Goal: Navigation & Orientation: Find specific page/section

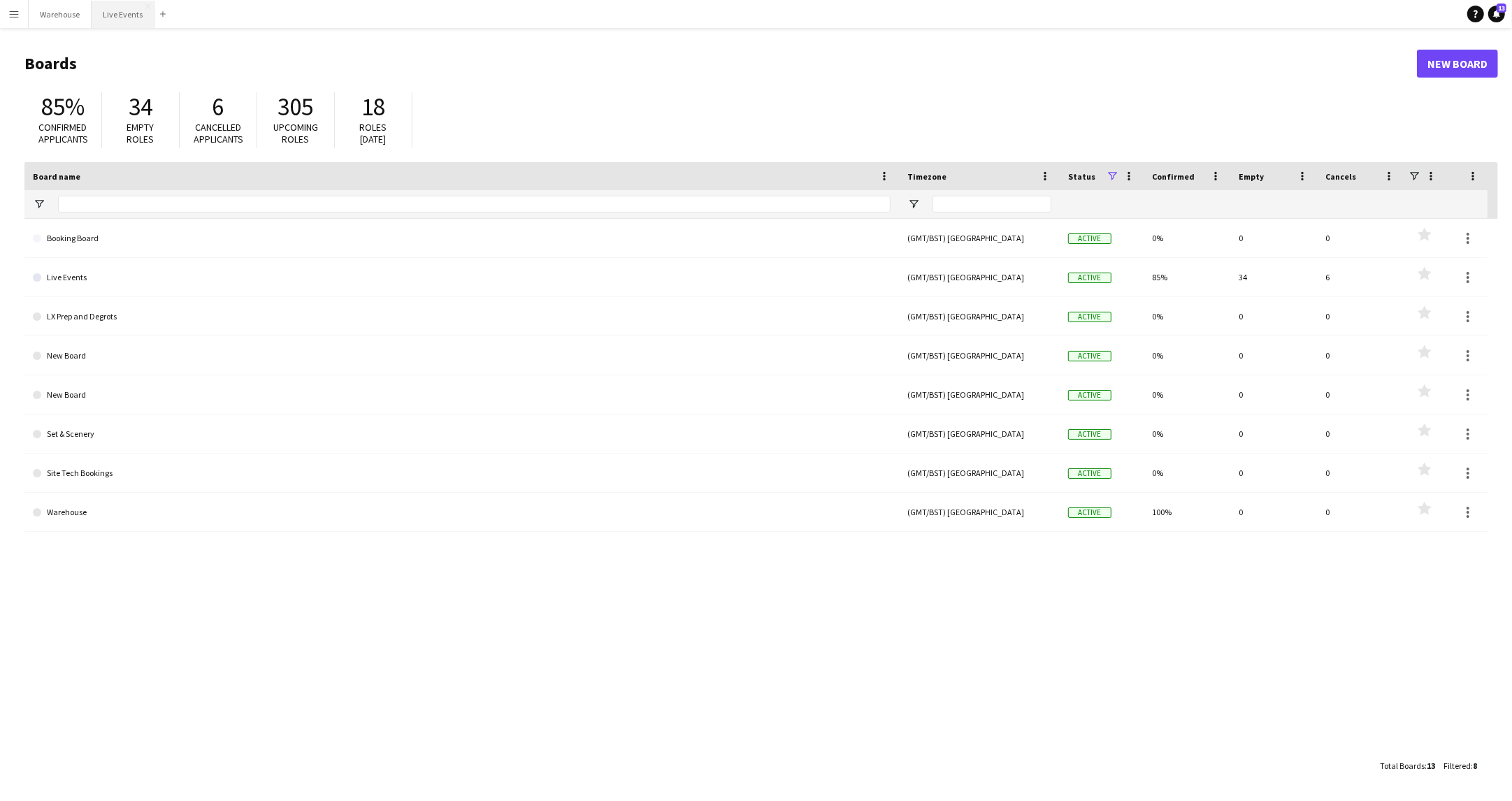
click at [133, 19] on button "Live Events Close" at bounding box center [123, 14] width 63 height 27
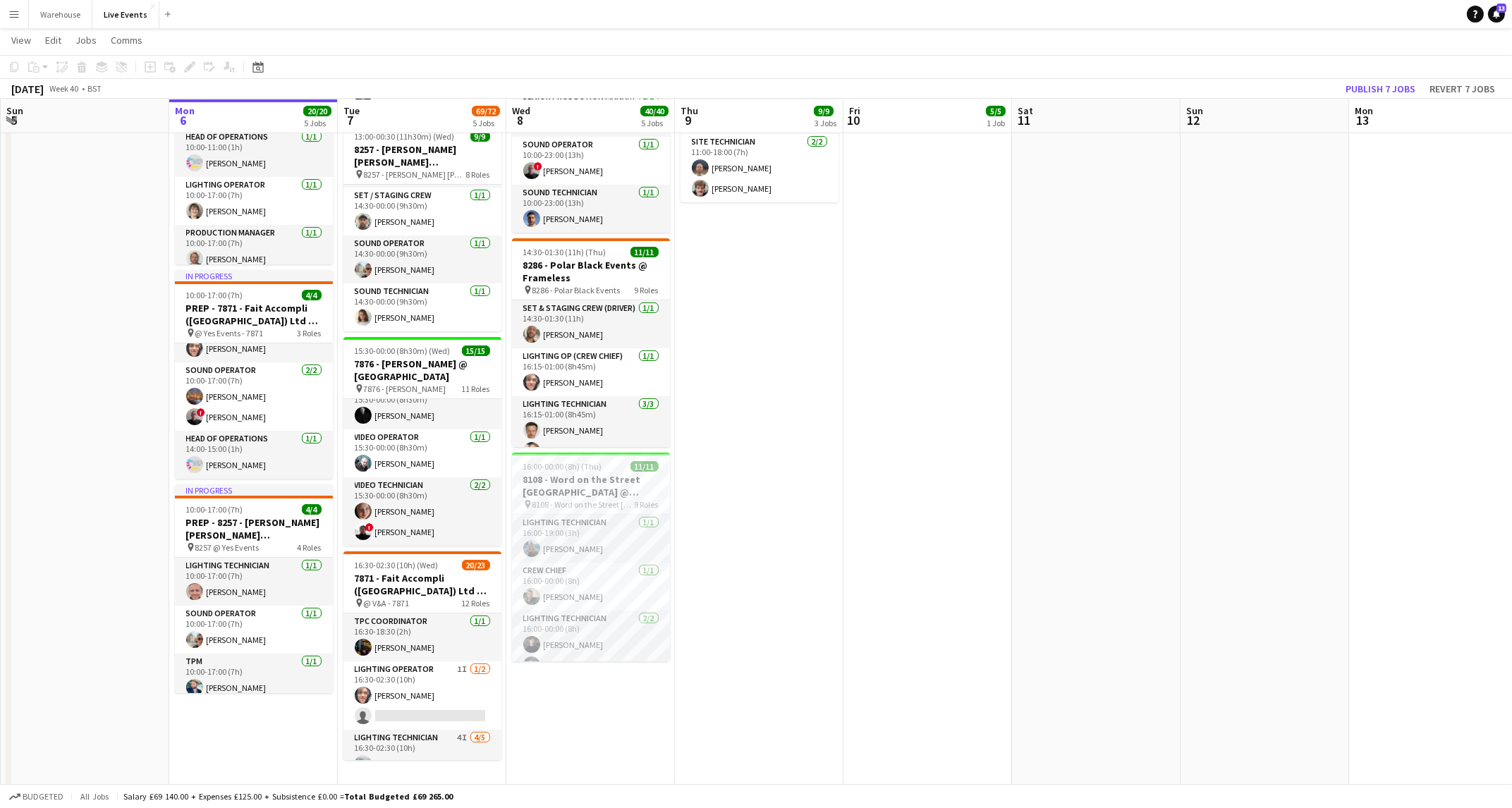
scroll to position [345, 0]
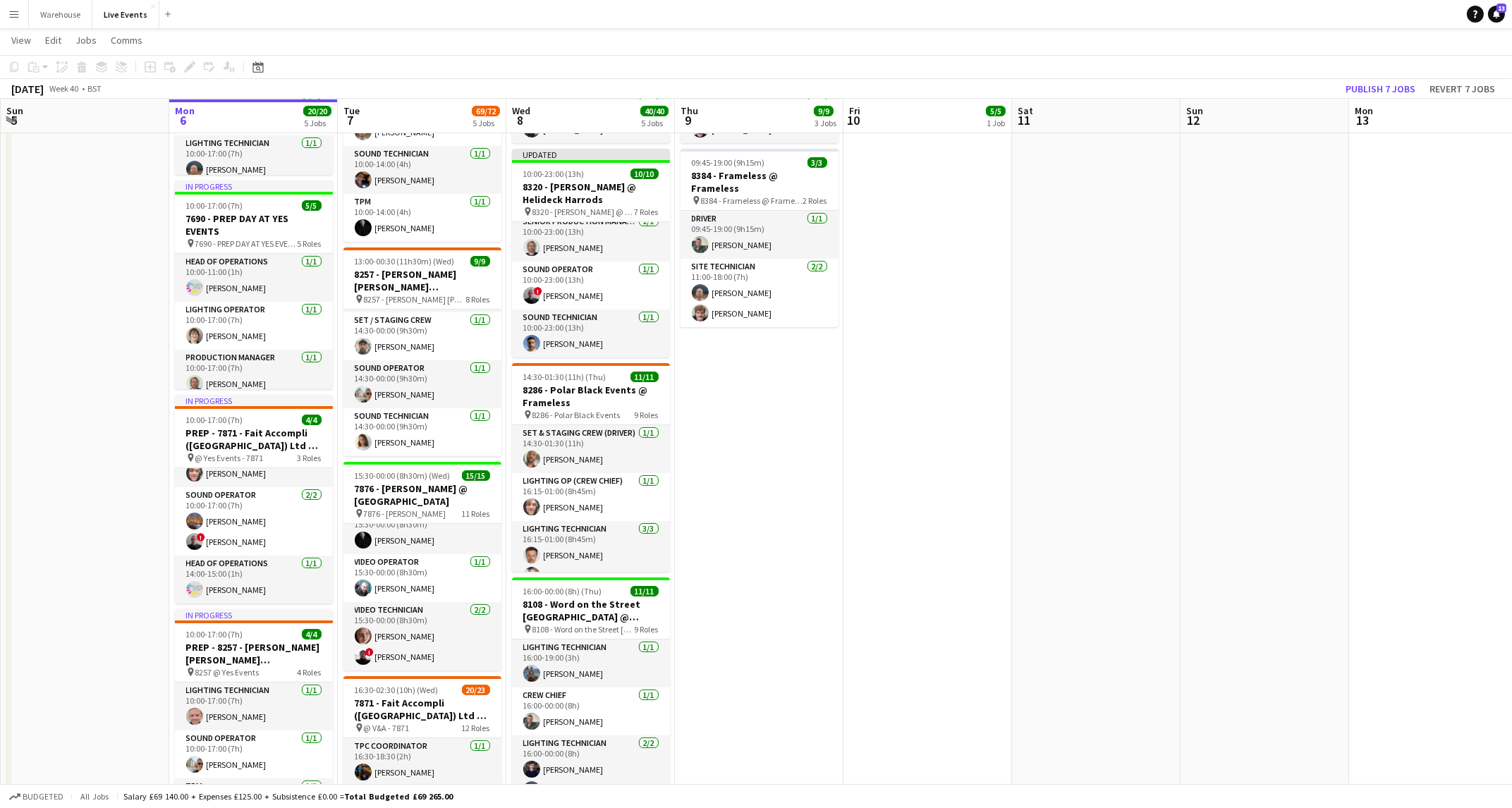
click at [745, 806] on div "Budgeted All jobs Salary £69 140.00 + Expenses £125.00 + Subsistence £0.00 = To…" at bounding box center [756, 796] width 1512 height 24
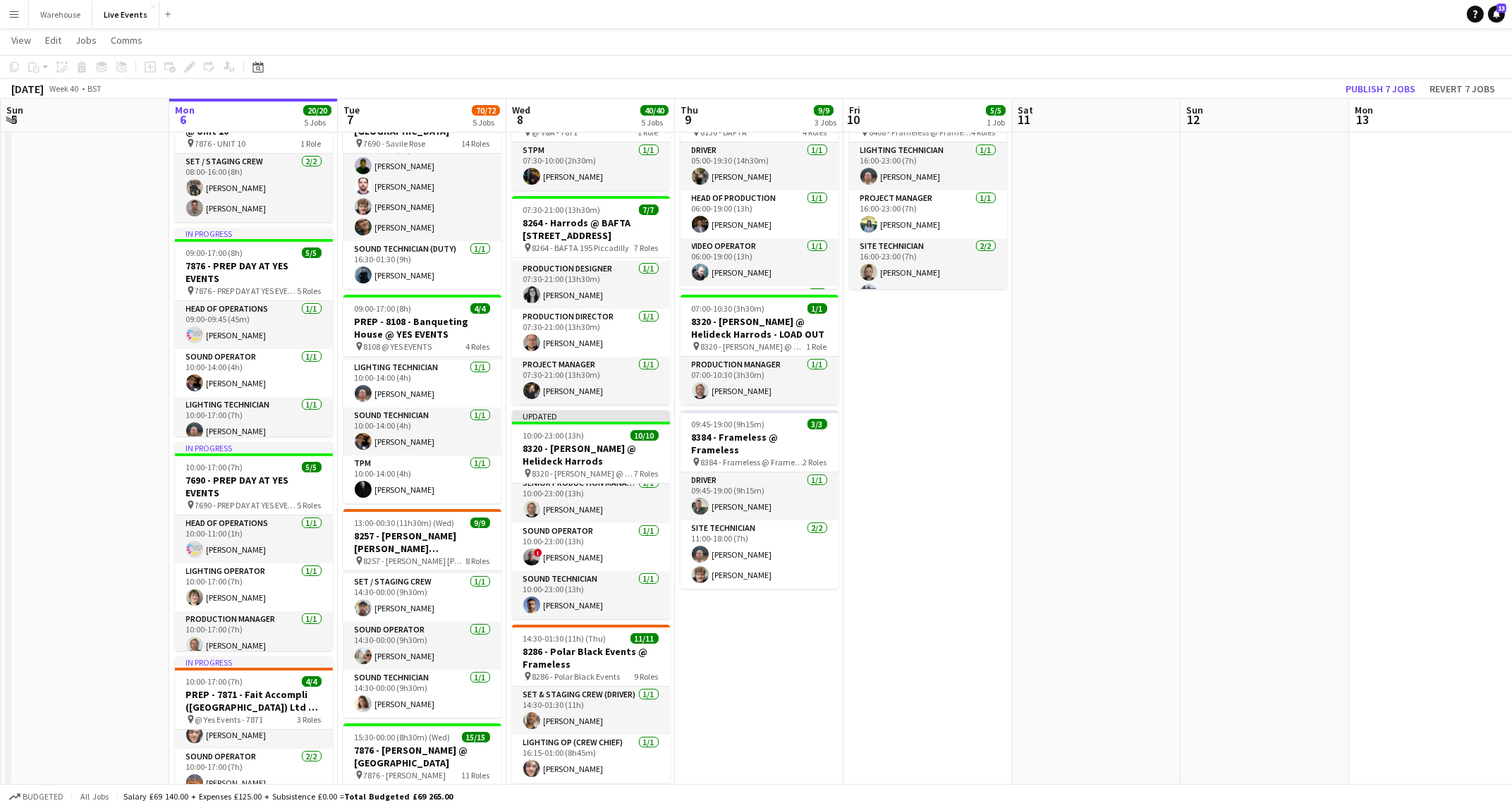
scroll to position [0, 0]
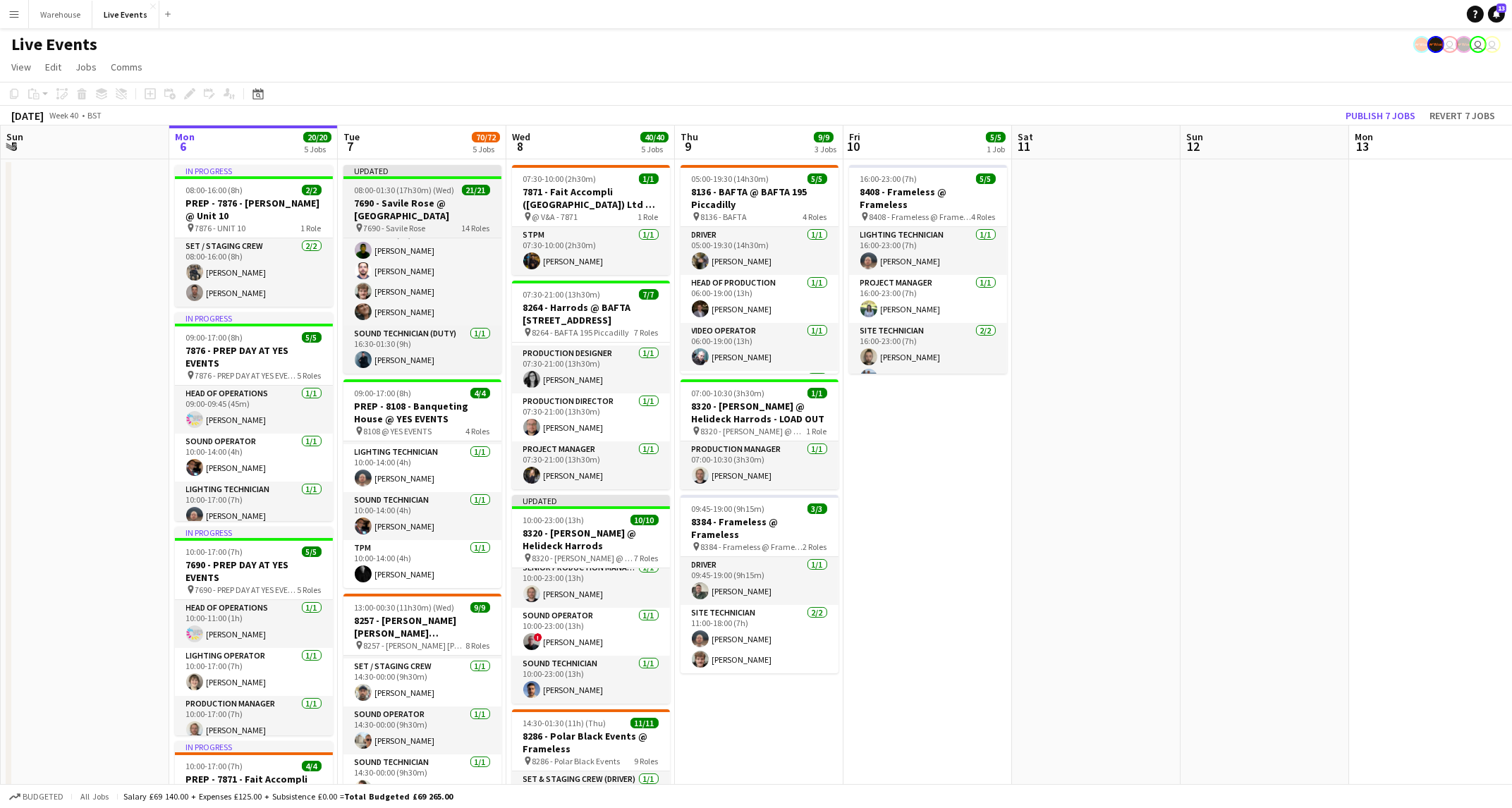
click at [433, 220] on h3 "7690 - Savile Rose @ [GEOGRAPHIC_DATA]" at bounding box center [422, 209] width 158 height 25
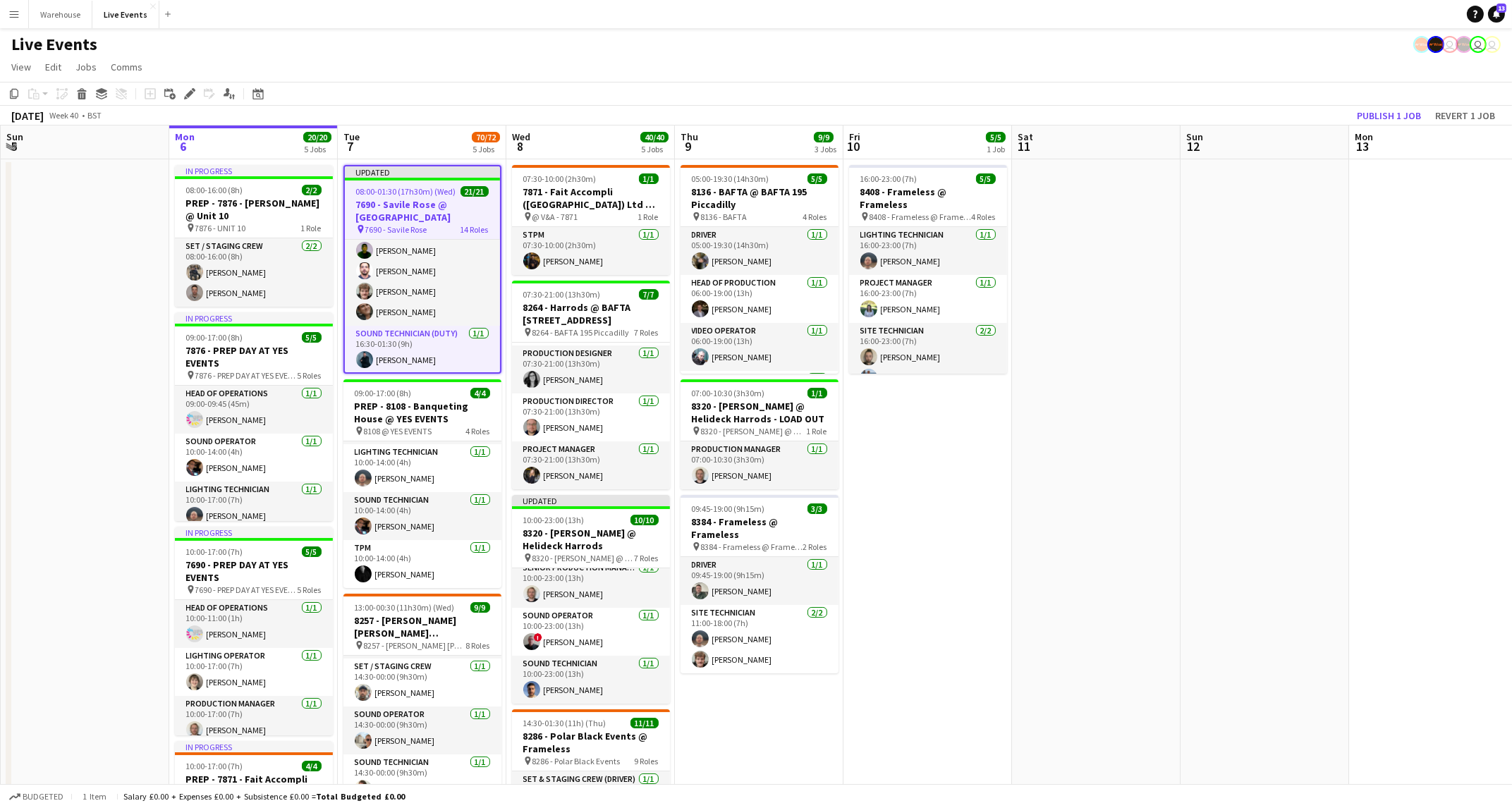
click at [433, 220] on h3 "7690 - Savile Rose @ [GEOGRAPHIC_DATA]" at bounding box center [423, 211] width 155 height 25
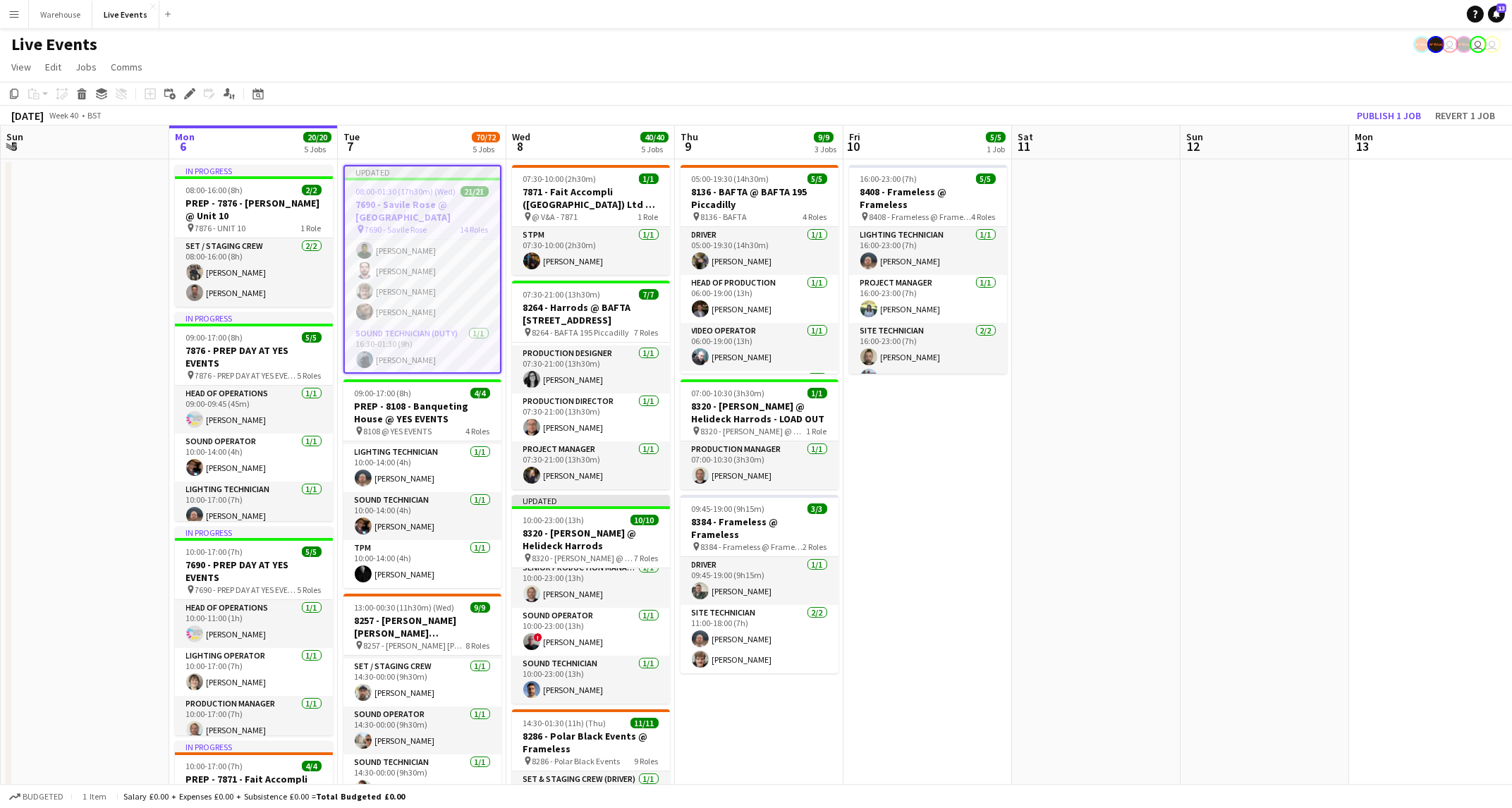
click at [910, 721] on app-date-cell "16:00-23:00 (7h) 5/5 8408 - Frameless @ Frameless pin 8408 - Frameless @ Framel…" at bounding box center [927, 709] width 168 height 1099
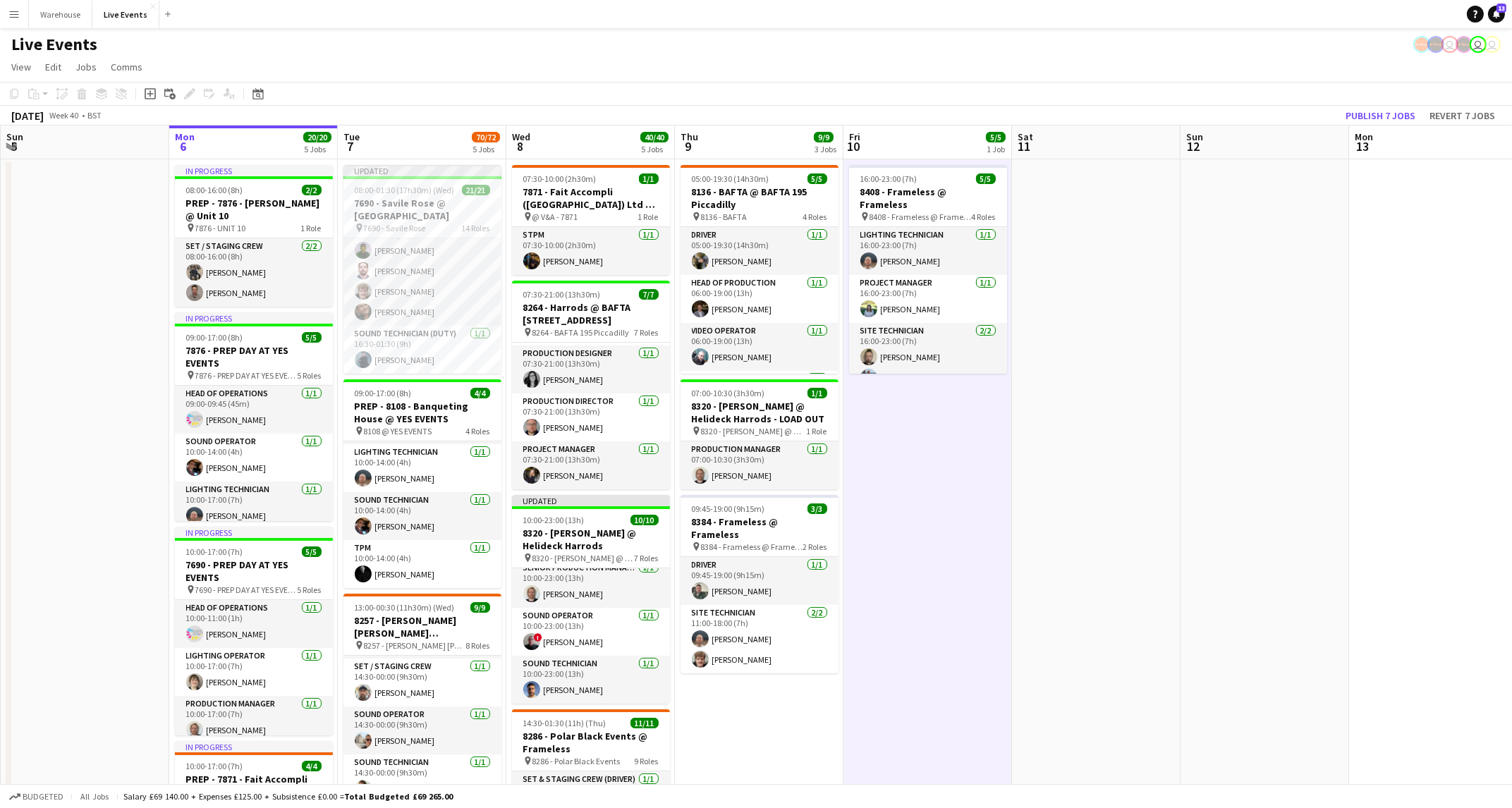
drag, startPoint x: 910, startPoint y: 721, endPoint x: 770, endPoint y: 748, distance: 142.6
click at [770, 748] on app-date-cell "05:00-19:30 (14h30m) 5/5 8136 - BAFTA @ BAFTA 195 Piccadilly pin 8136 - BAFTA 4…" at bounding box center [759, 709] width 168 height 1099
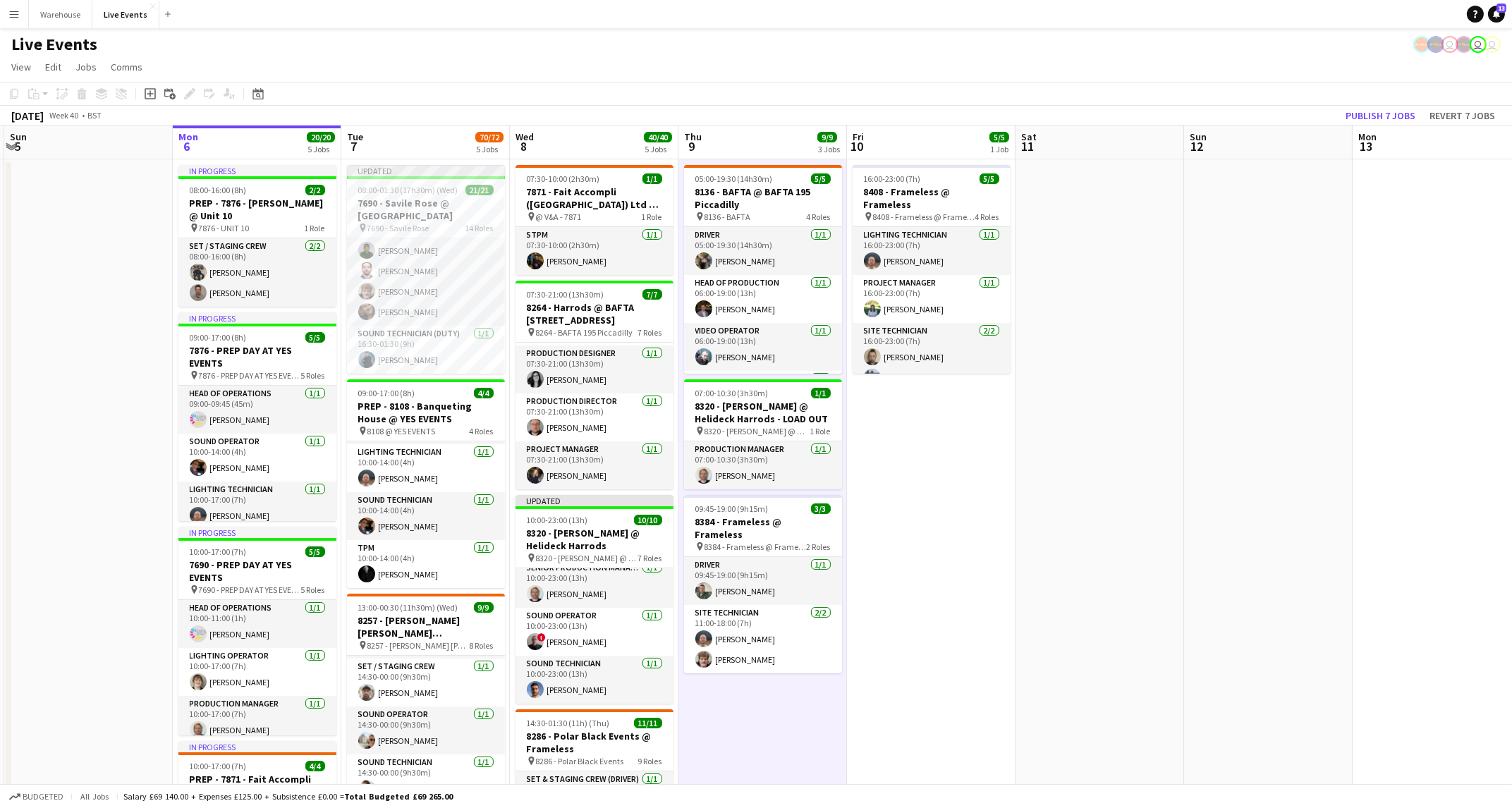
click at [973, 431] on app-date-cell "16:00-23:00 (7h) 5/5 8408 - Frameless @ Frameless pin 8408 - Frameless @ Framel…" at bounding box center [931, 709] width 168 height 1099
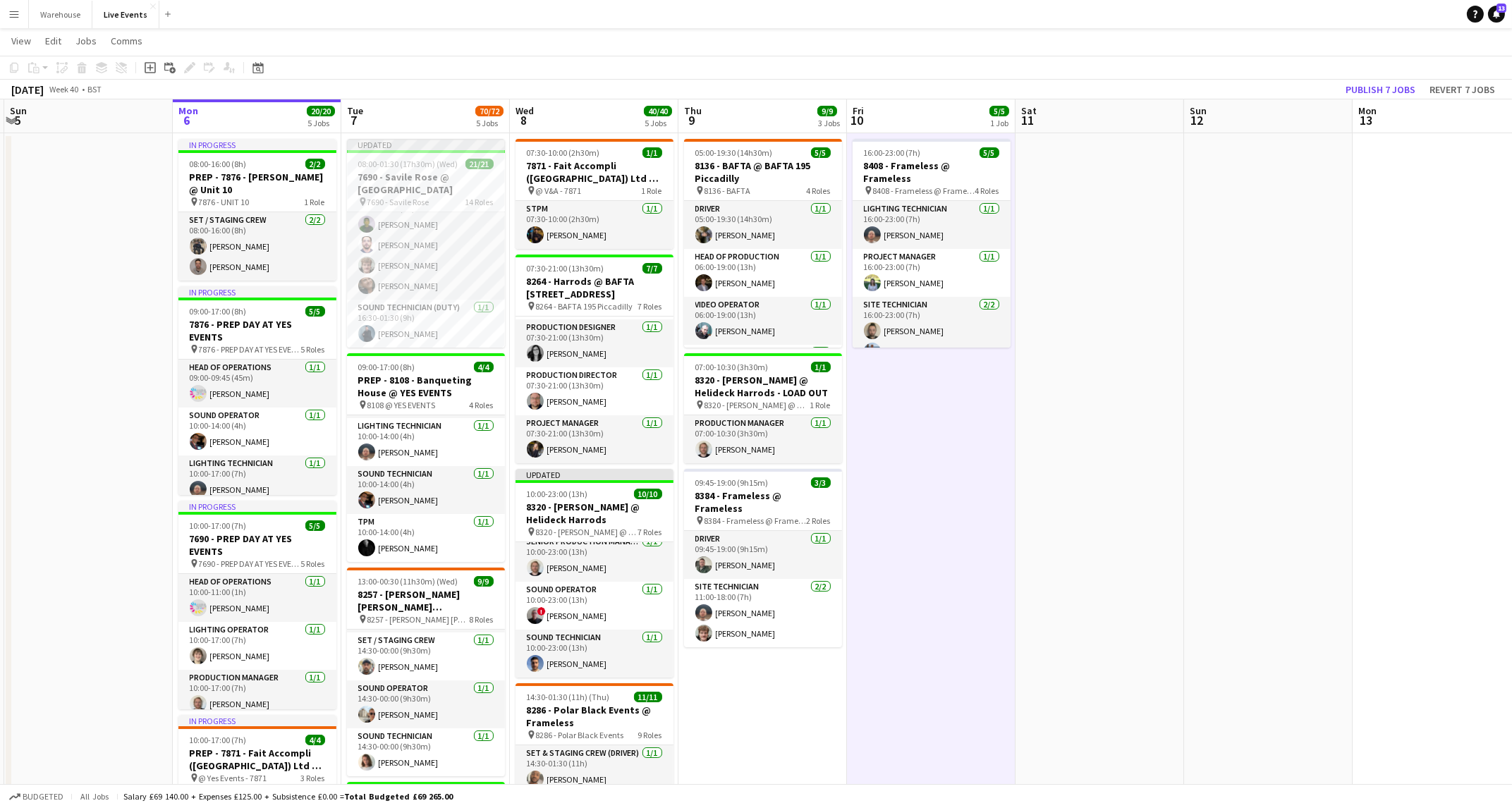
scroll to position [14, 0]
